Goal: Find specific page/section: Find specific page/section

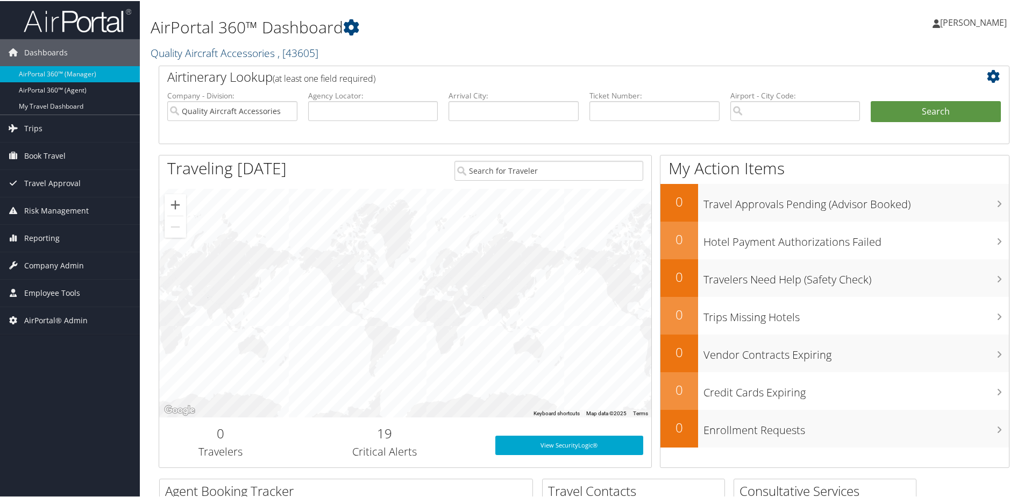
click at [201, 51] on link "Quality Aircraft Accessories , [ 43605 ]" at bounding box center [235, 52] width 168 height 15
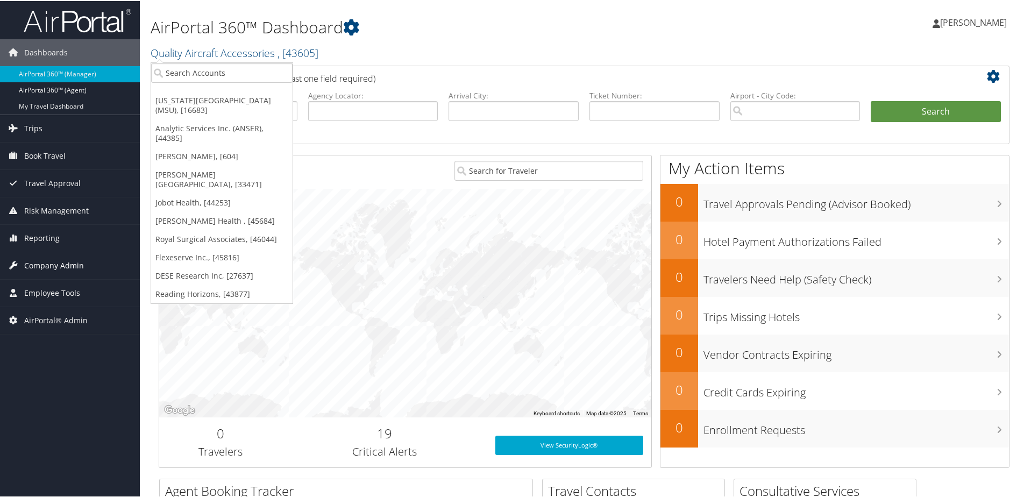
click at [44, 267] on span "Company Admin" at bounding box center [54, 264] width 60 height 27
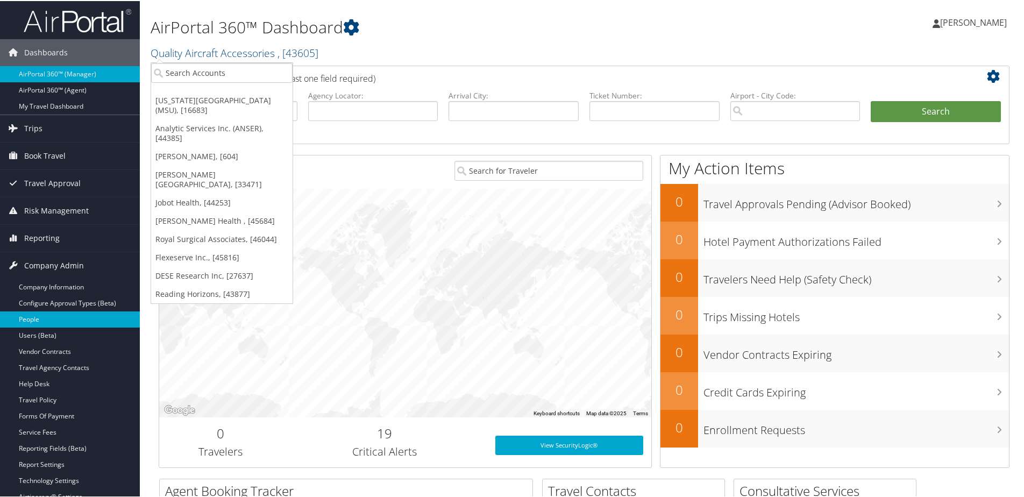
click at [31, 319] on link "People" at bounding box center [70, 318] width 140 height 16
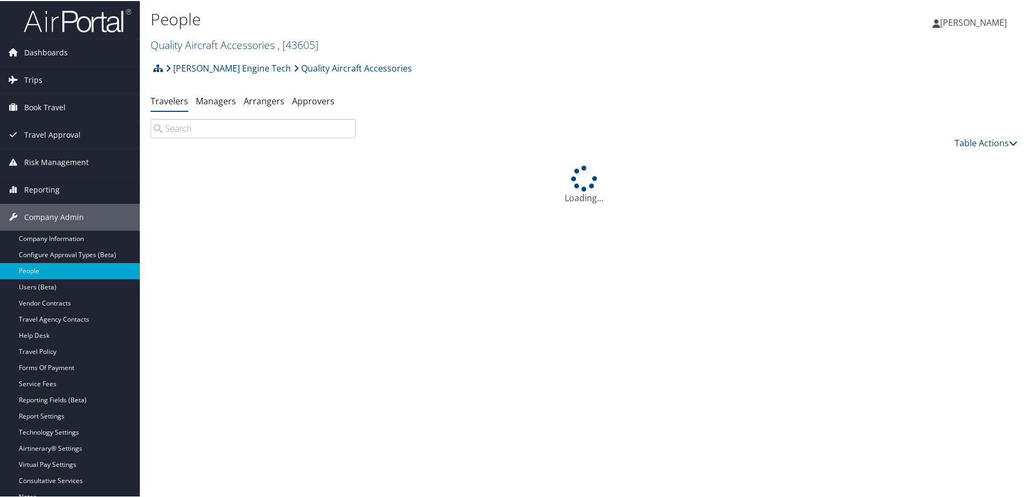
click at [220, 132] on input "search" at bounding box center [253, 127] width 205 height 19
type input "e"
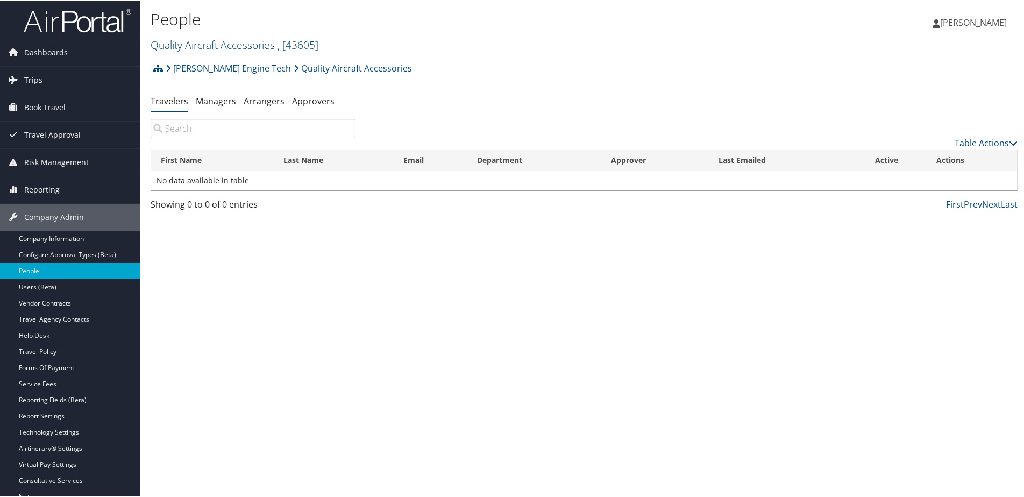
click at [232, 49] on link "Quality Aircraft Accessories , [ 43605 ]" at bounding box center [235, 44] width 168 height 15
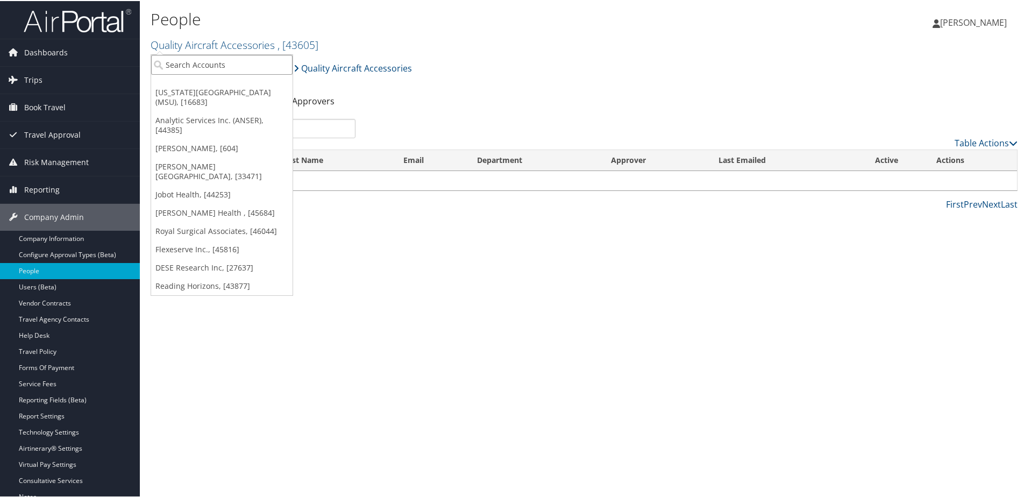
click at [231, 65] on input "search" at bounding box center [221, 64] width 141 height 20
type input "hartzel"
click at [230, 85] on div "Hartzell Engine Tech (003266), [15021]" at bounding box center [240, 84] width 190 height 10
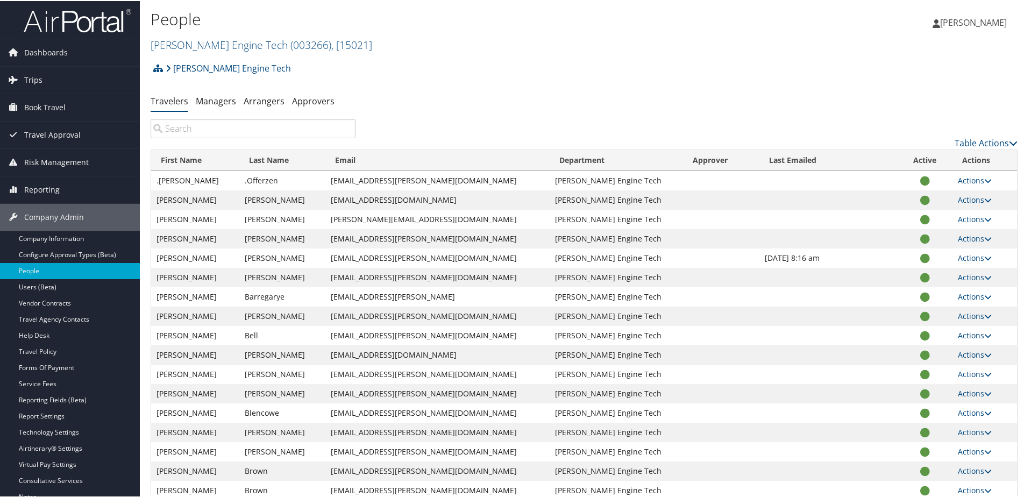
click at [203, 132] on input "search" at bounding box center [253, 127] width 205 height 19
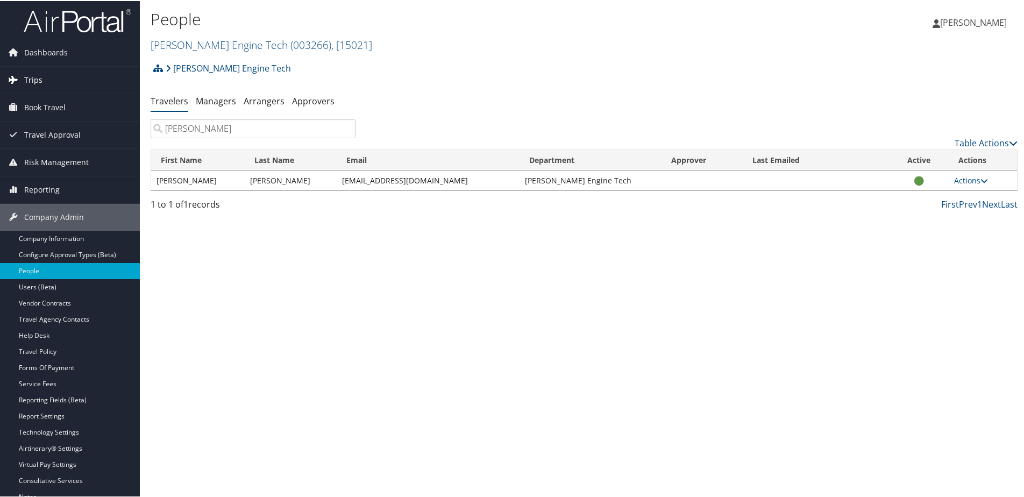
type input "ellis"
click at [40, 76] on span "Trips" at bounding box center [33, 79] width 18 height 27
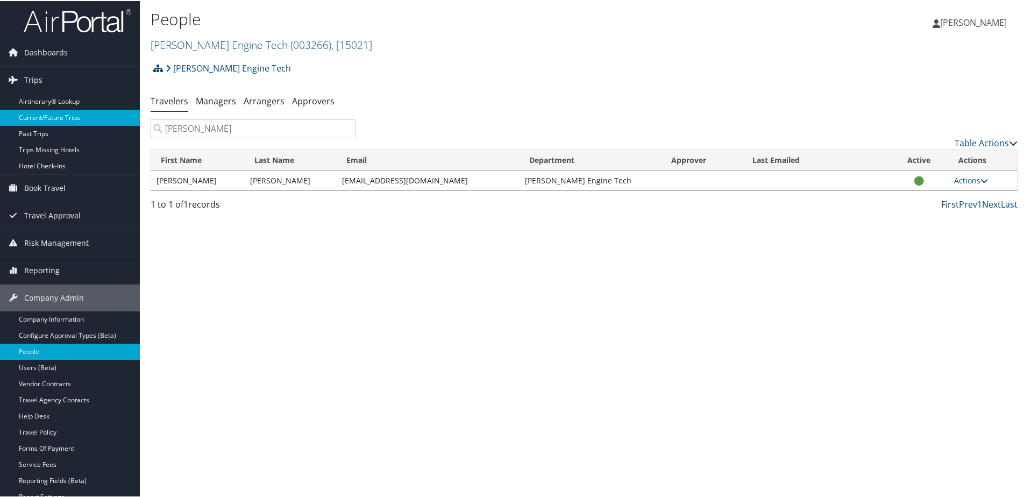
click at [40, 115] on link "Current/Future Trips" at bounding box center [70, 117] width 140 height 16
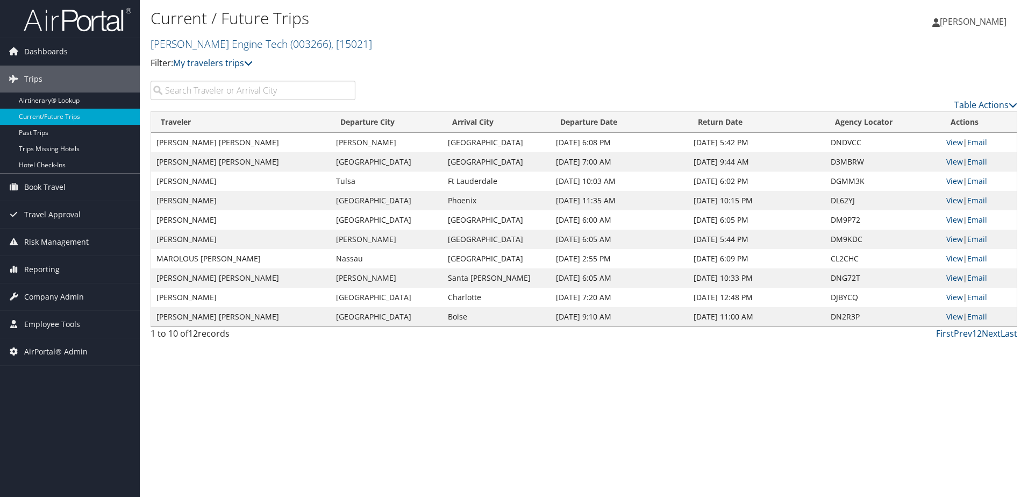
click at [226, 87] on input "search" at bounding box center [253, 90] width 205 height 19
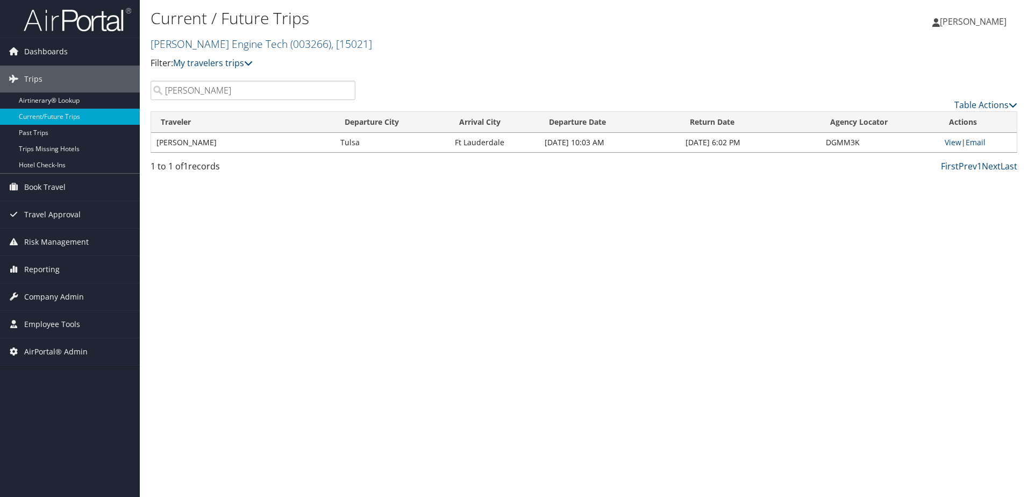
type input "ellis"
drag, startPoint x: 810, startPoint y: 141, endPoint x: 864, endPoint y: 141, distance: 53.2
click at [864, 141] on tr "JOSEPH R ELLIS Tulsa Ft Lauderdale Oct 12, 2025 10:03 AM Oct 17, 2025 6:02 PM D…" at bounding box center [584, 142] width 866 height 19
copy tr "DGMM3K"
click at [39, 273] on span "Reporting" at bounding box center [41, 269] width 35 height 27
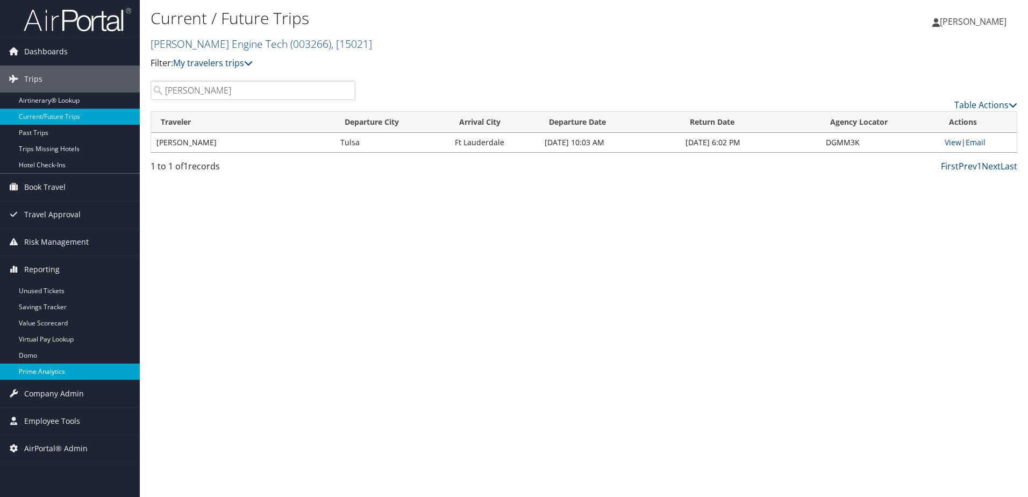
click at [38, 367] on link "Prime Analytics" at bounding box center [70, 372] width 140 height 16
copy tr "DGMM3K"
